Goal: Use online tool/utility

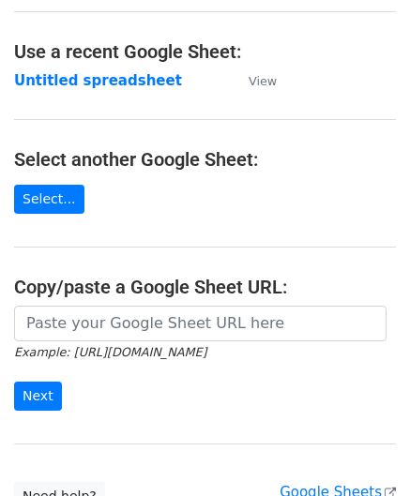
scroll to position [94, 0]
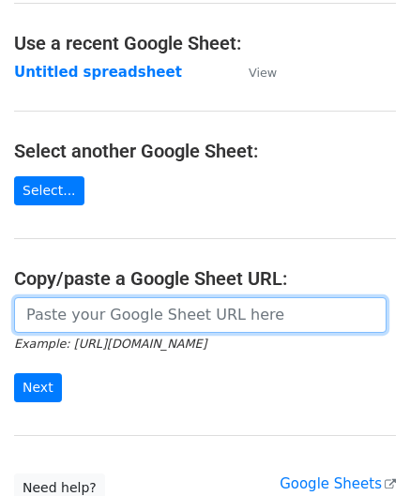
click at [69, 315] on input "url" at bounding box center [200, 315] width 372 height 36
paste input "[URL][DOMAIN_NAME]"
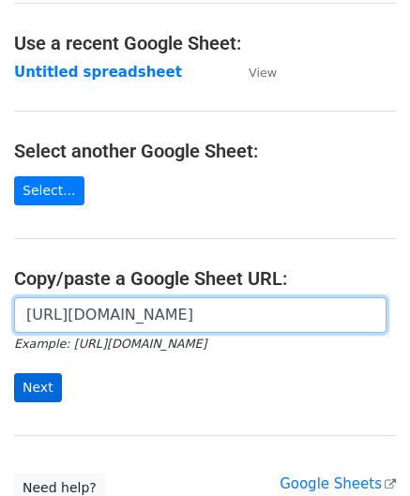
type input "[URL][DOMAIN_NAME]"
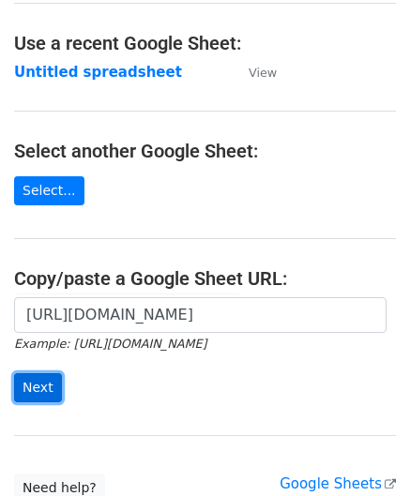
click at [34, 383] on input "Next" at bounding box center [38, 387] width 48 height 29
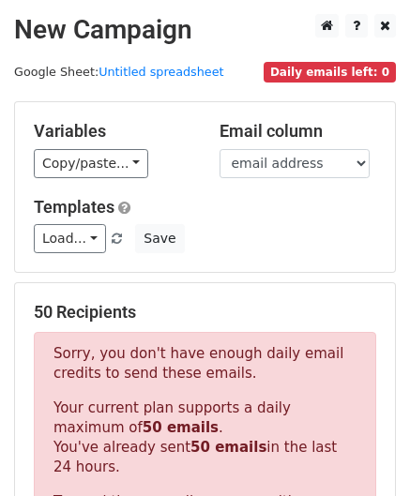
scroll to position [633, 0]
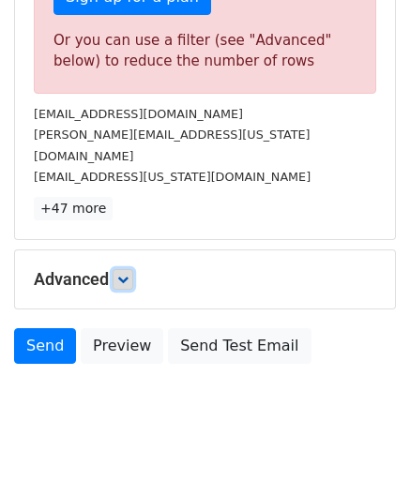
click at [128, 274] on icon at bounding box center [122, 279] width 11 height 11
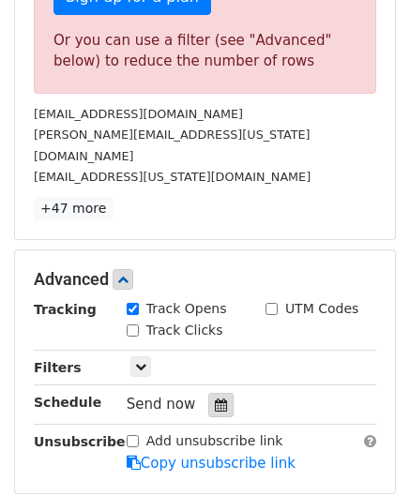
click at [215, 399] on icon at bounding box center [221, 405] width 12 height 13
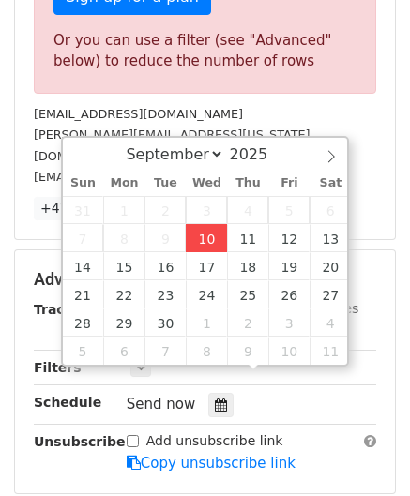
type input "2025-09-10 12:00"
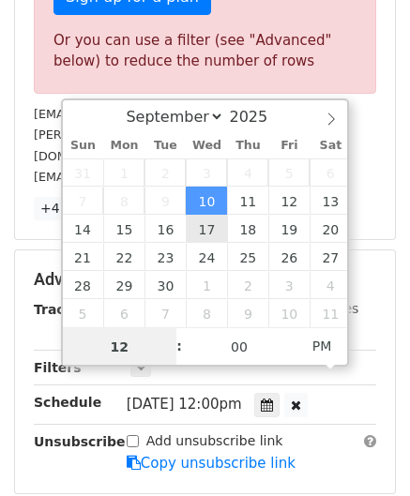
paste input "6"
type input "6"
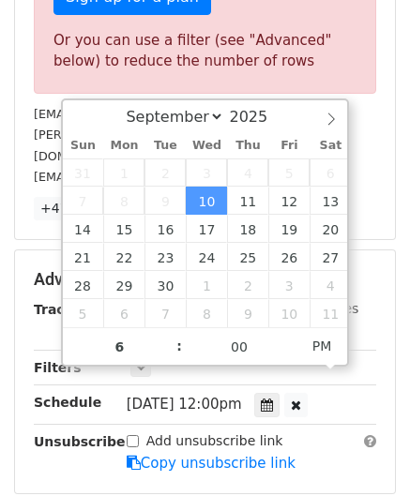
type input "2025-09-10 18:00"
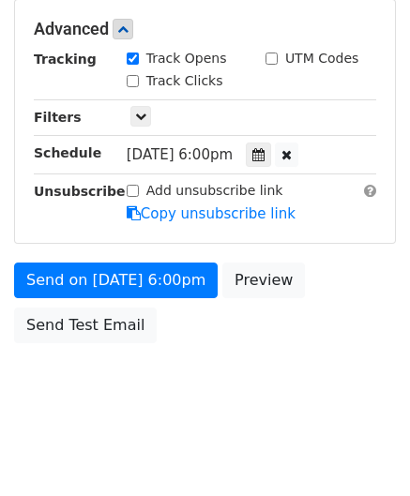
scroll to position [860, 0]
